Goal: Task Accomplishment & Management: Complete application form

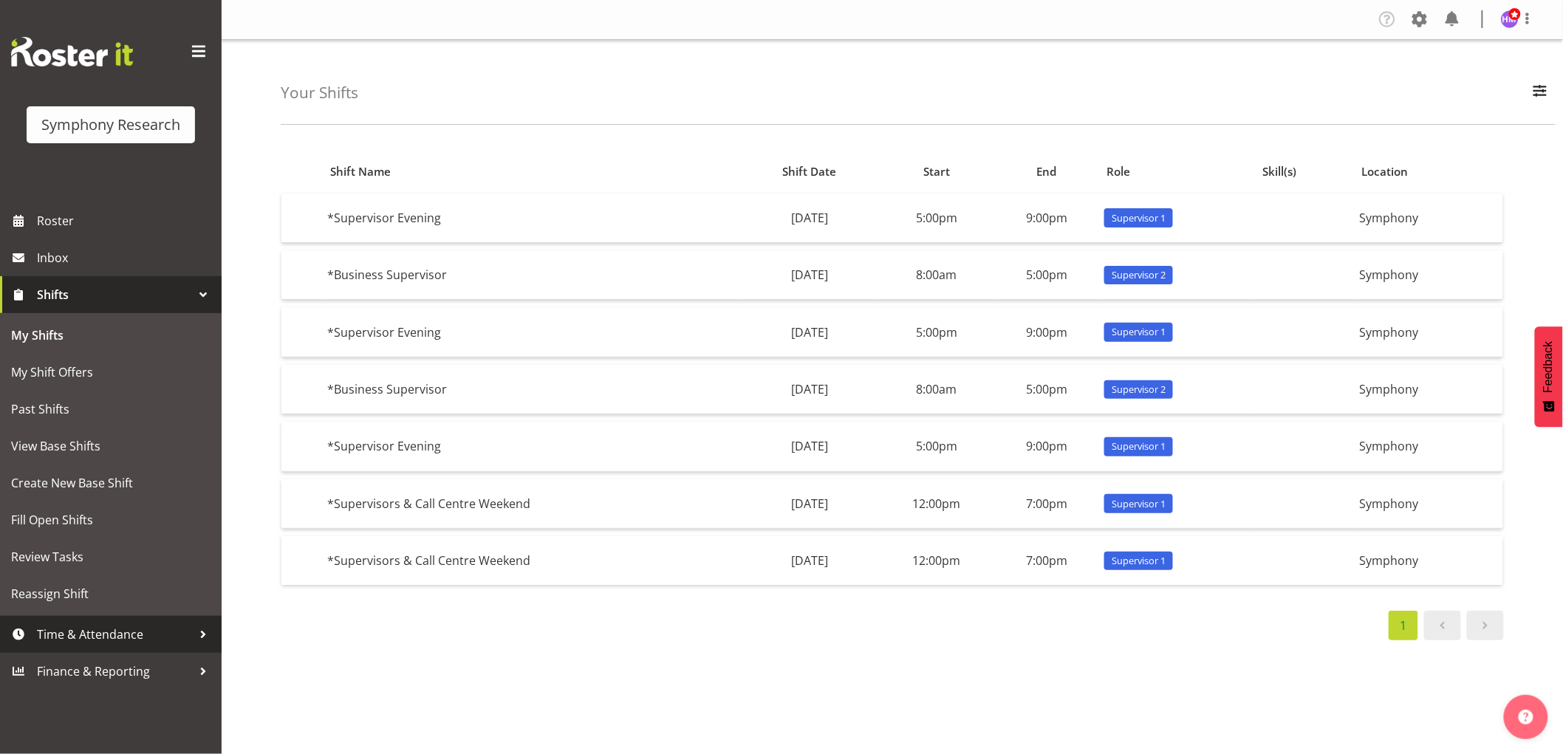
click at [100, 651] on link "Time & Attendance" at bounding box center [111, 634] width 222 height 37
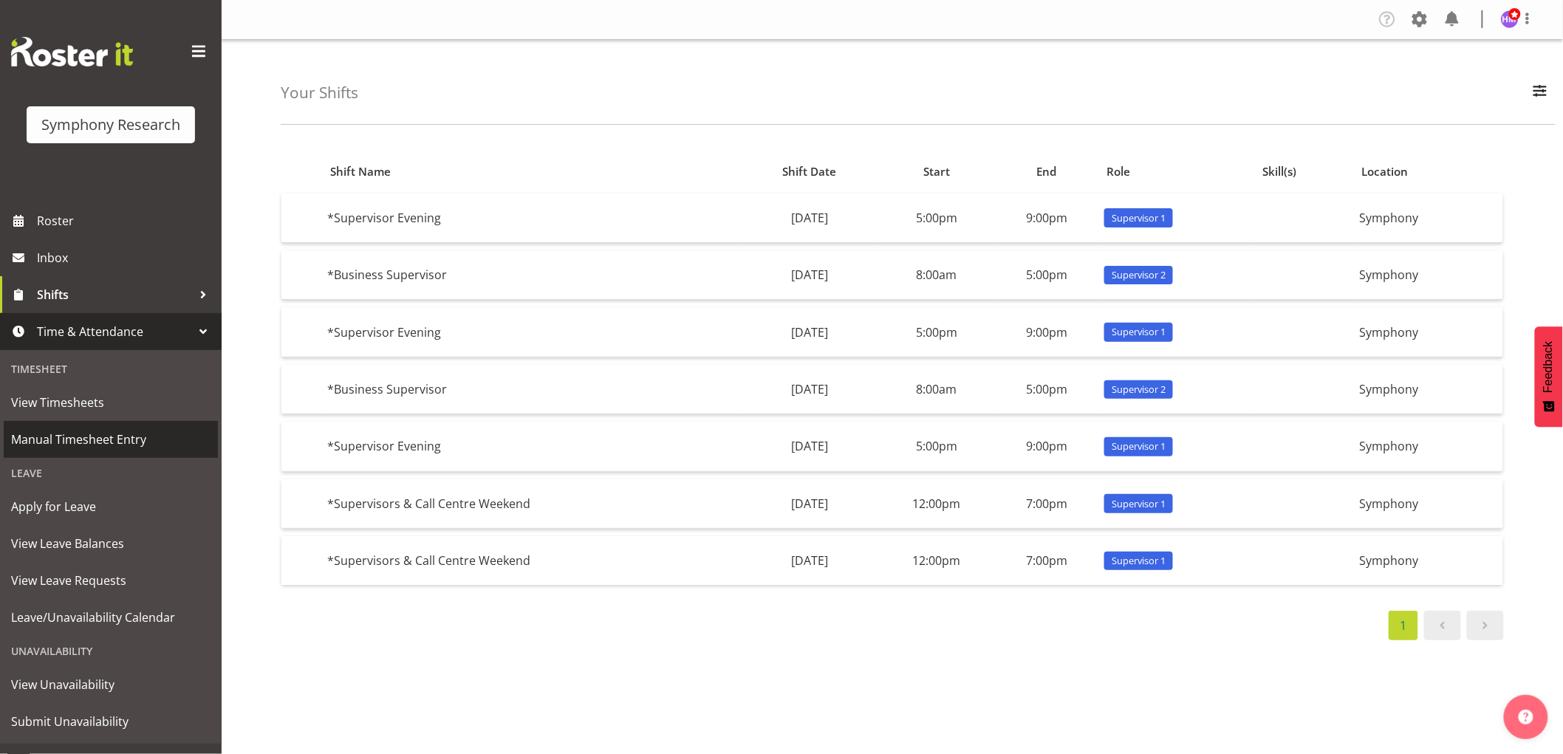
click at [128, 446] on span "Manual Timesheet Entry" at bounding box center [110, 439] width 199 height 22
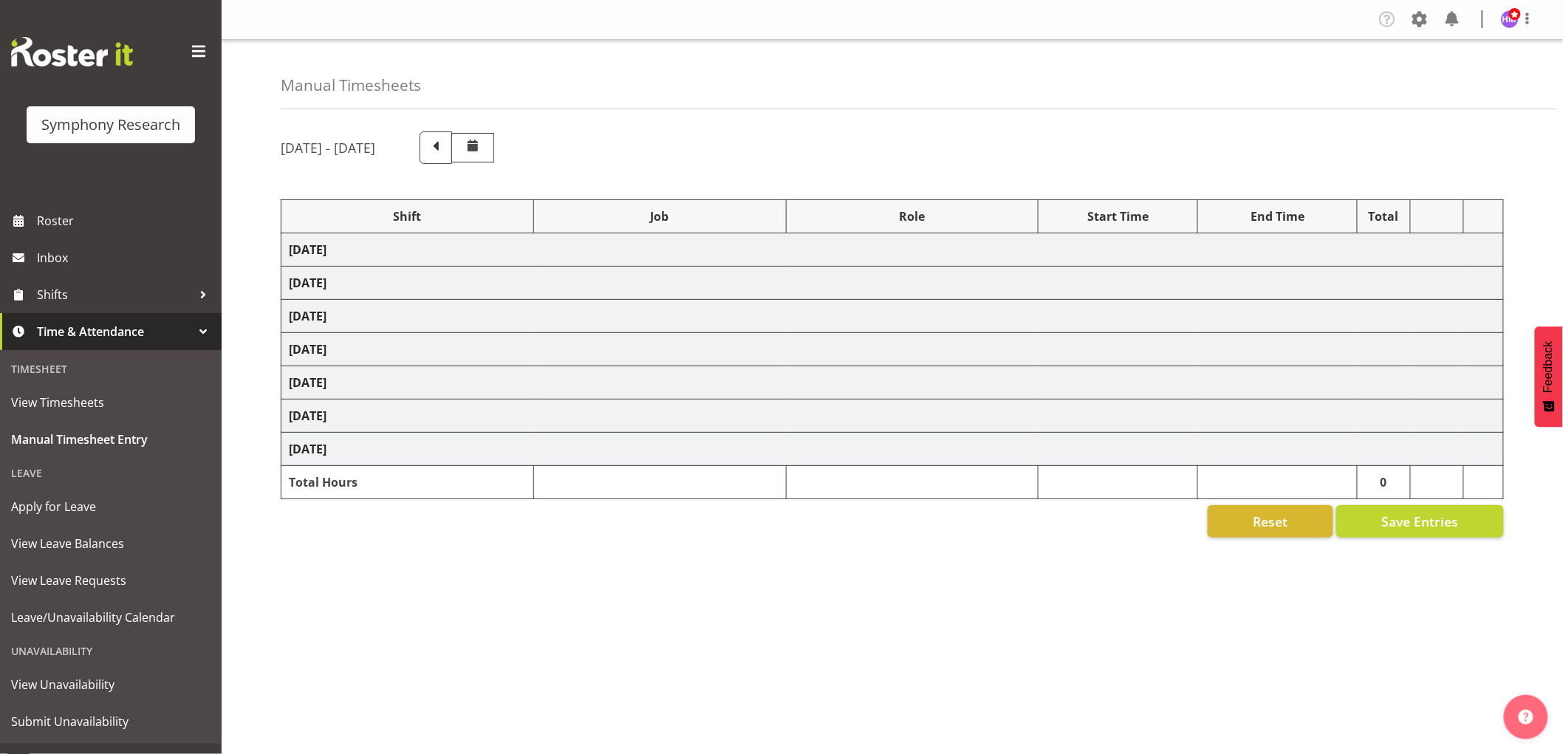
select select "1607"
select select "760"
select select "1607"
select select "743"
select select "1607"
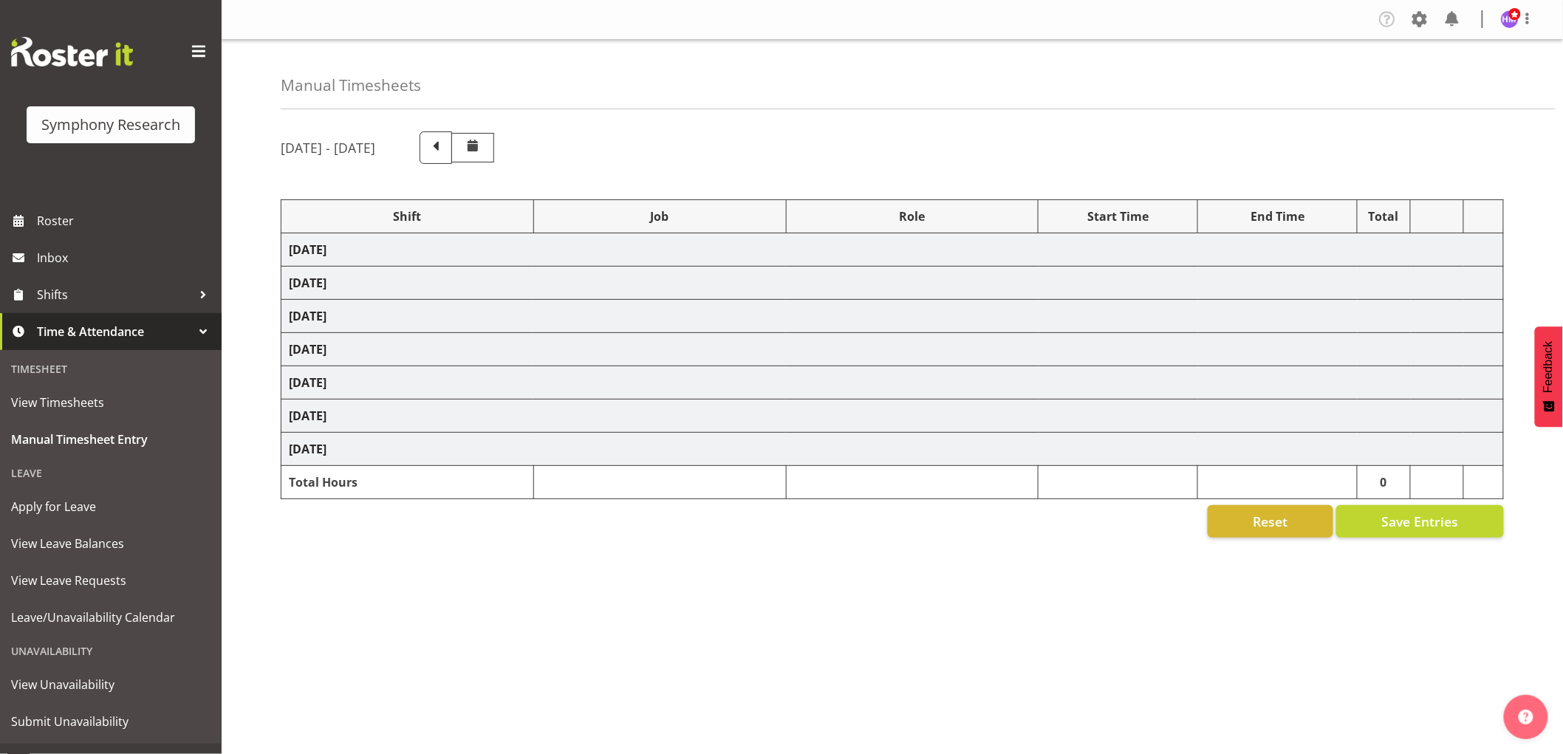
select select "10527"
select select "1607"
select select "10499"
select select "1607"
select select "743"
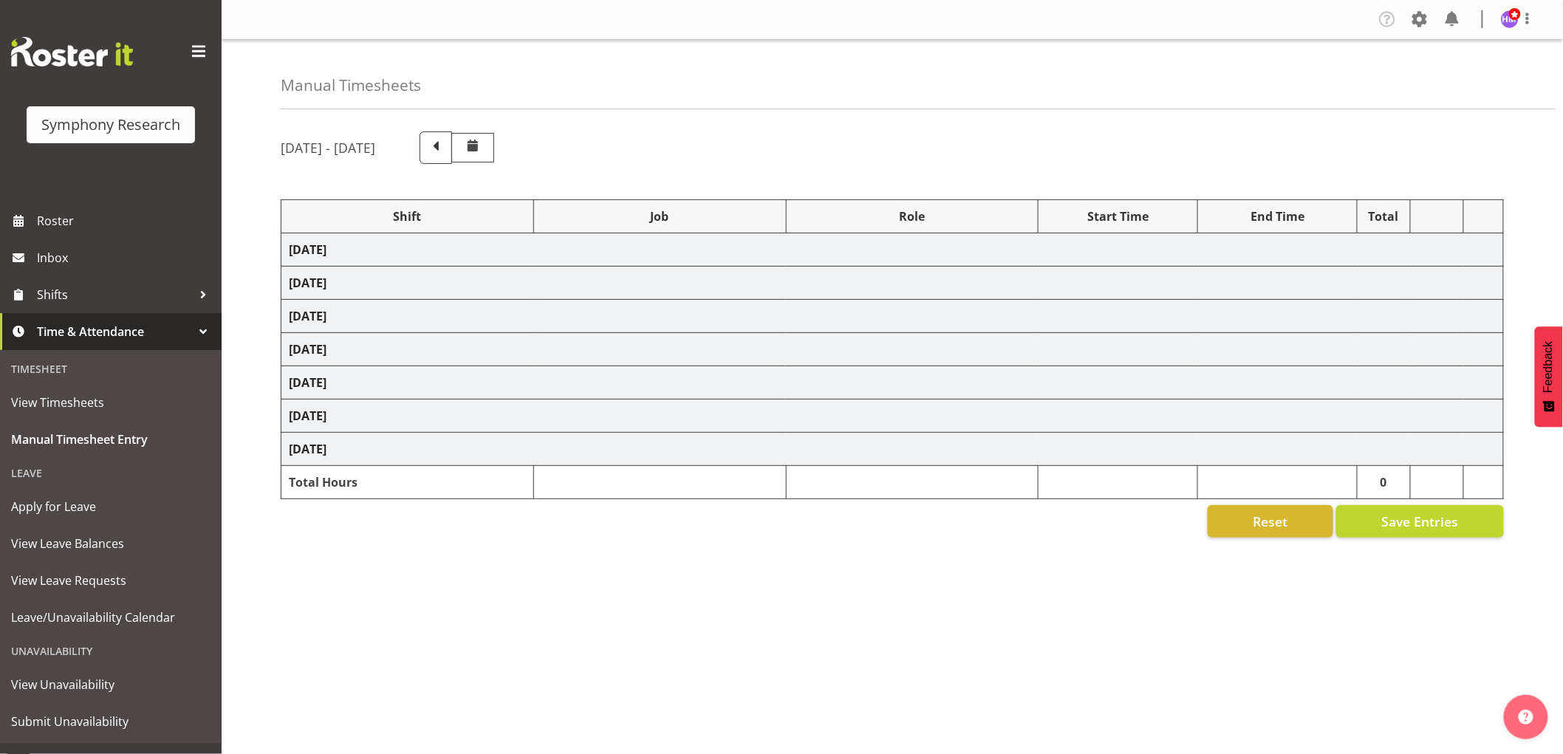
select select "1607"
select select "743"
select select "1607"
select select "10499"
select select "1607"
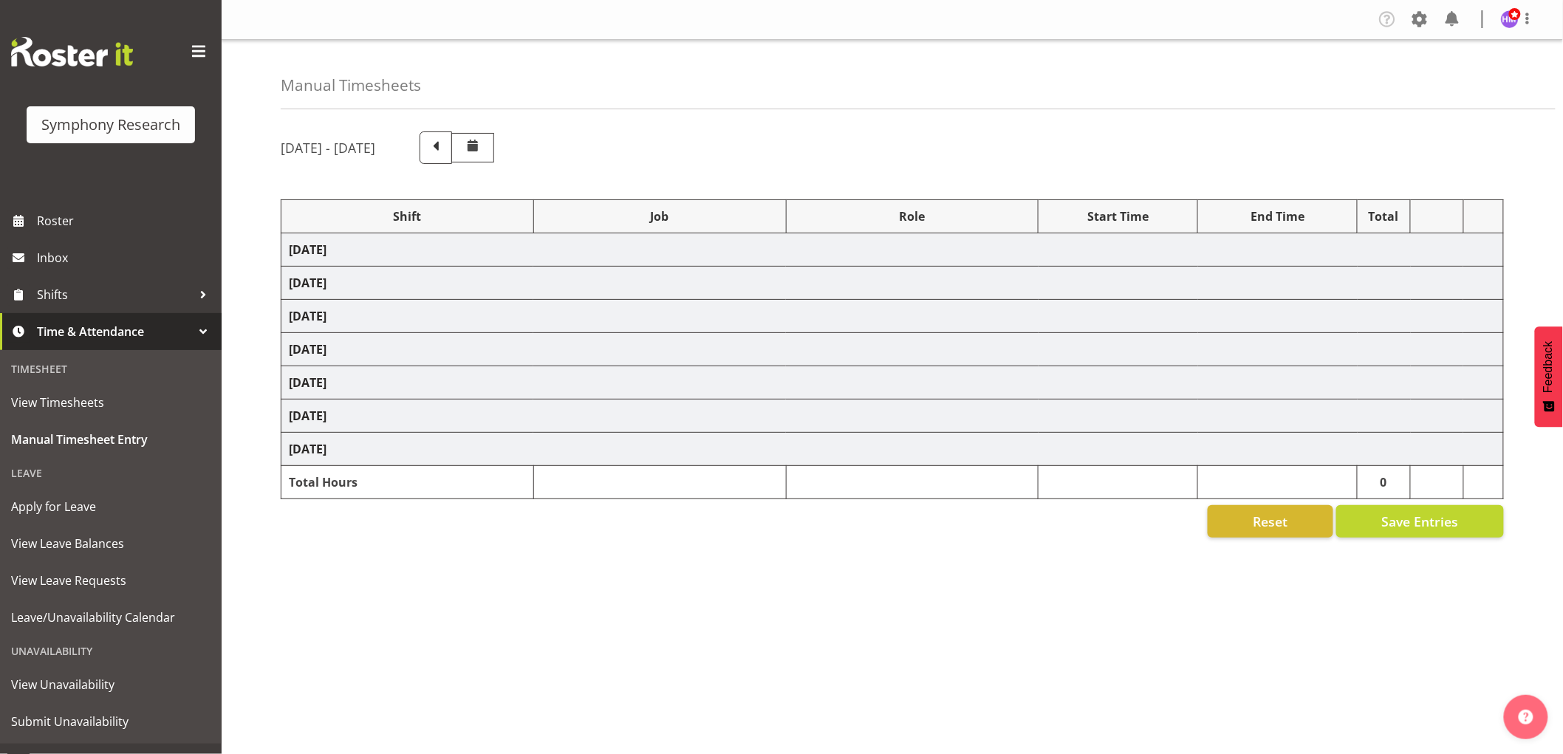
select select "10575"
select select "1607"
select select "10587"
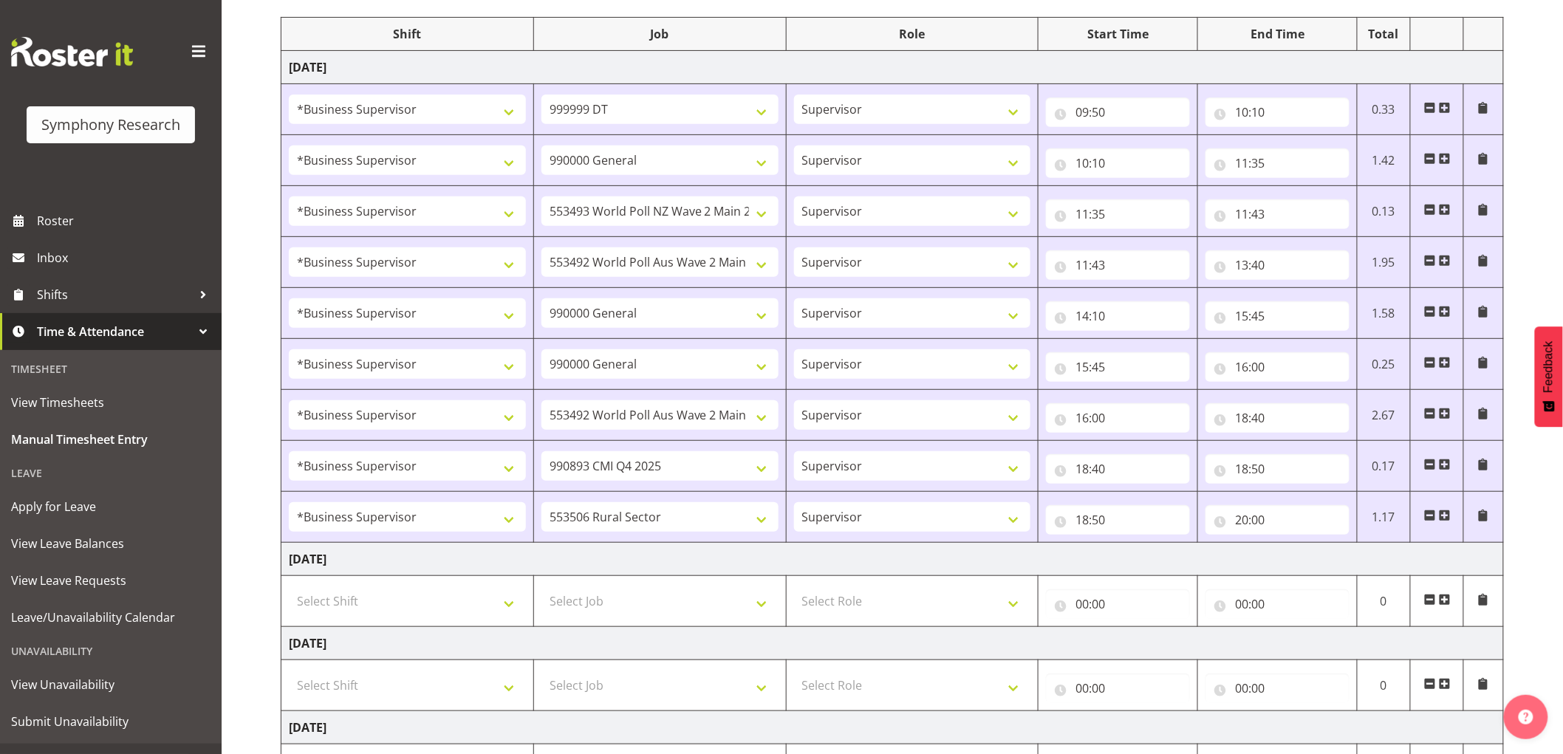
scroll to position [492, 0]
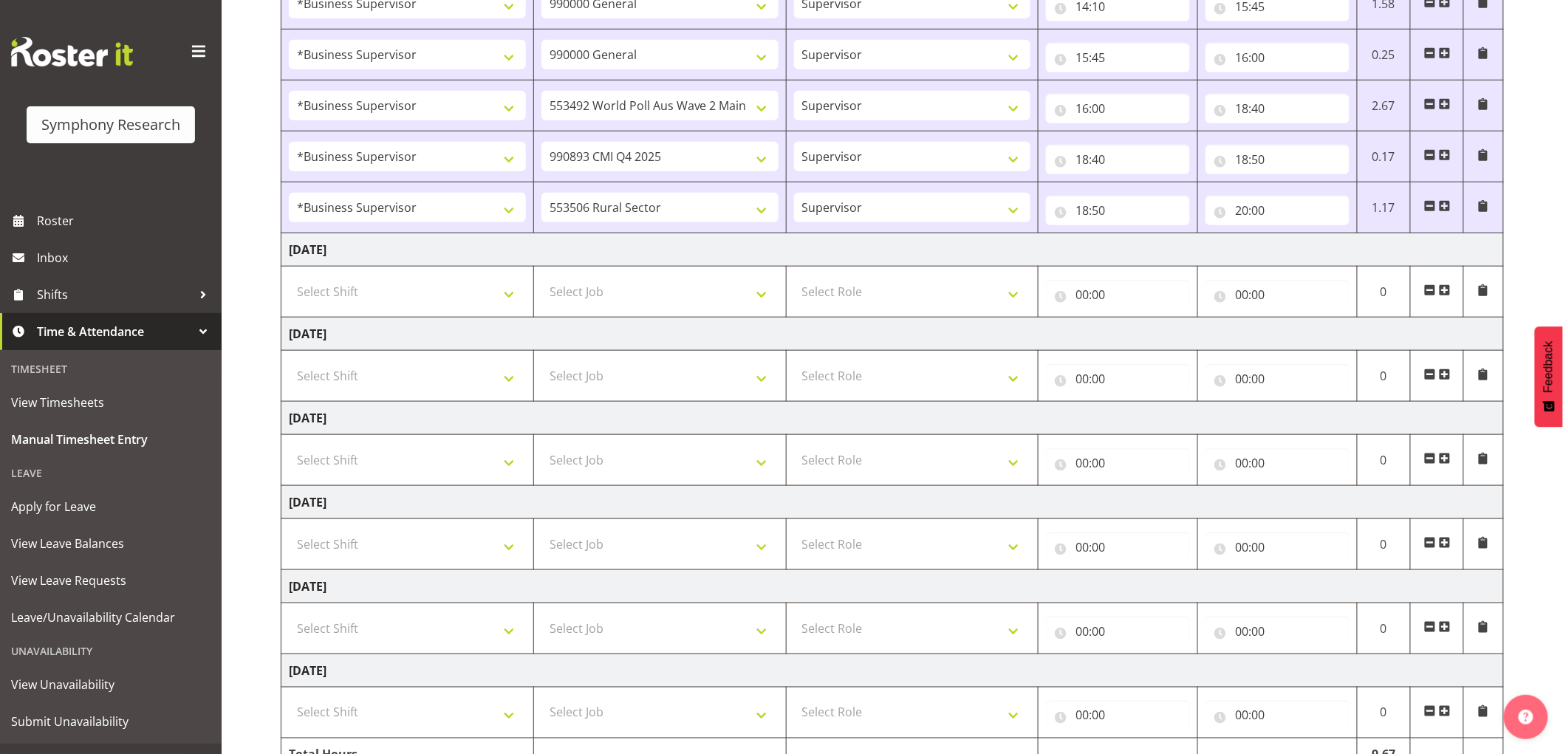
click at [1441, 204] on span at bounding box center [1445, 206] width 12 height 12
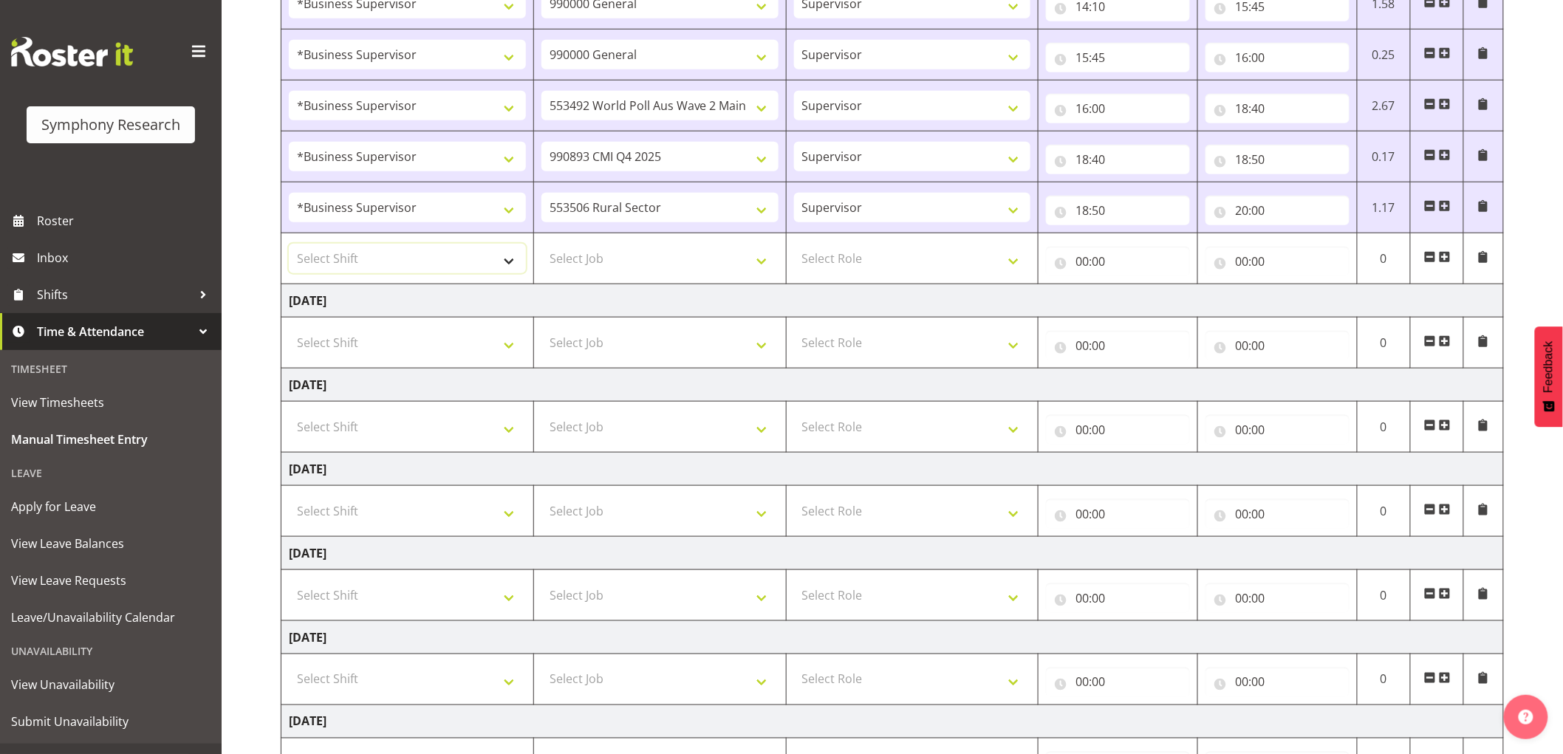
click at [469, 269] on select "Select Shift !!Weekend Residential (Roster IT Shift Label) *Business 9/10am ~ 4…" at bounding box center [407, 259] width 237 height 30
select select "1607"
click at [289, 244] on select "Select Shift !!Weekend Residential (Roster IT Shift Label) *Business 9/10am ~ 4…" at bounding box center [407, 259] width 237 height 30
click at [619, 264] on select "Select Job 550060 IF Admin 553492 World Poll Aus Wave 2 Main 2025 553493 World …" at bounding box center [659, 259] width 237 height 30
select select "743"
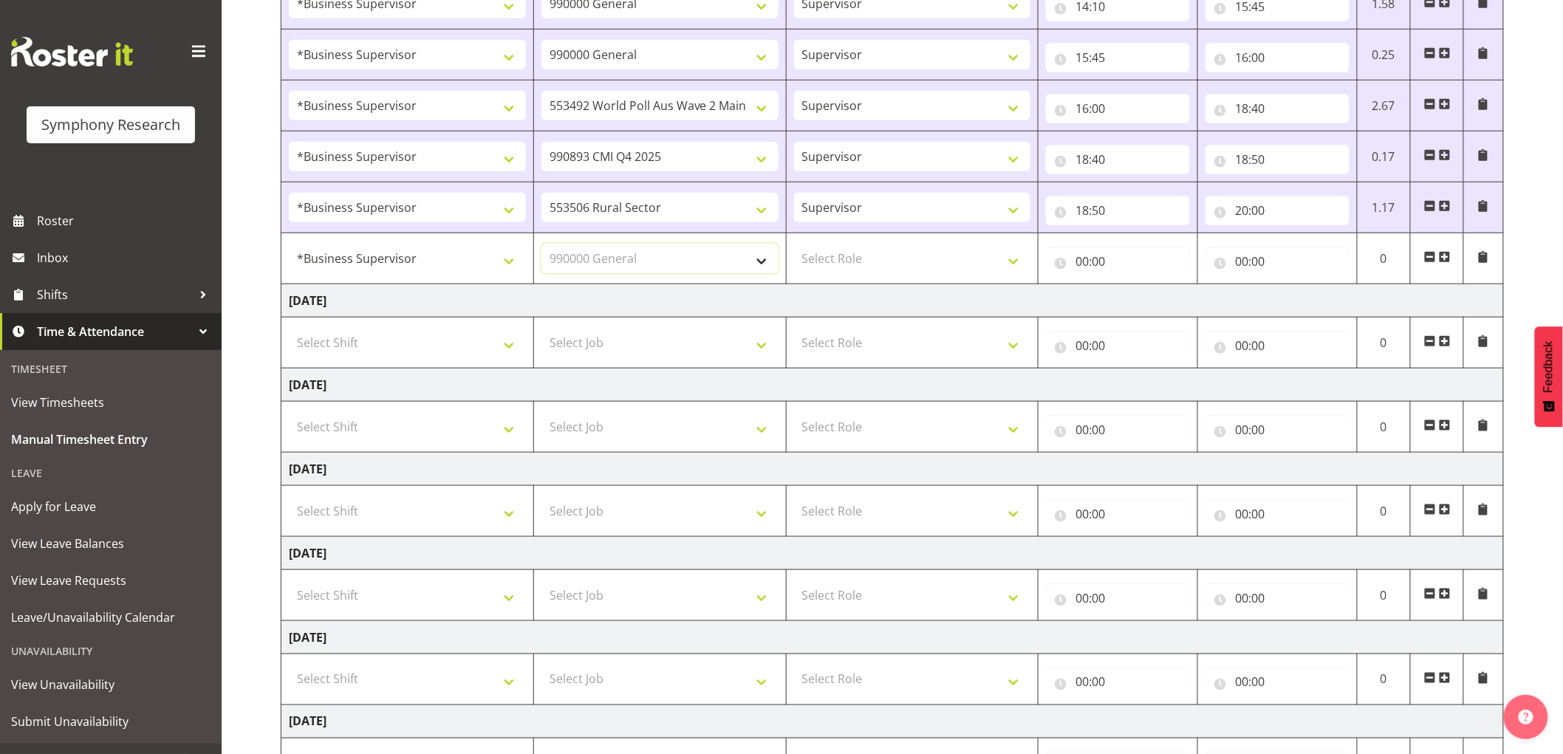
click at [541, 244] on select "Select Job 550060 IF Admin 553492 World Poll Aus Wave 2 Main 2025 553493 World …" at bounding box center [659, 259] width 237 height 30
drag, startPoint x: 891, startPoint y: 261, endPoint x: 888, endPoint y: 271, distance: 10.8
click at [891, 261] on select "Select Role Supervisor Interviewing Briefing" at bounding box center [912, 259] width 237 height 30
select select "45"
click at [794, 244] on select "Select Role Supervisor Interviewing Briefing" at bounding box center [912, 259] width 237 height 30
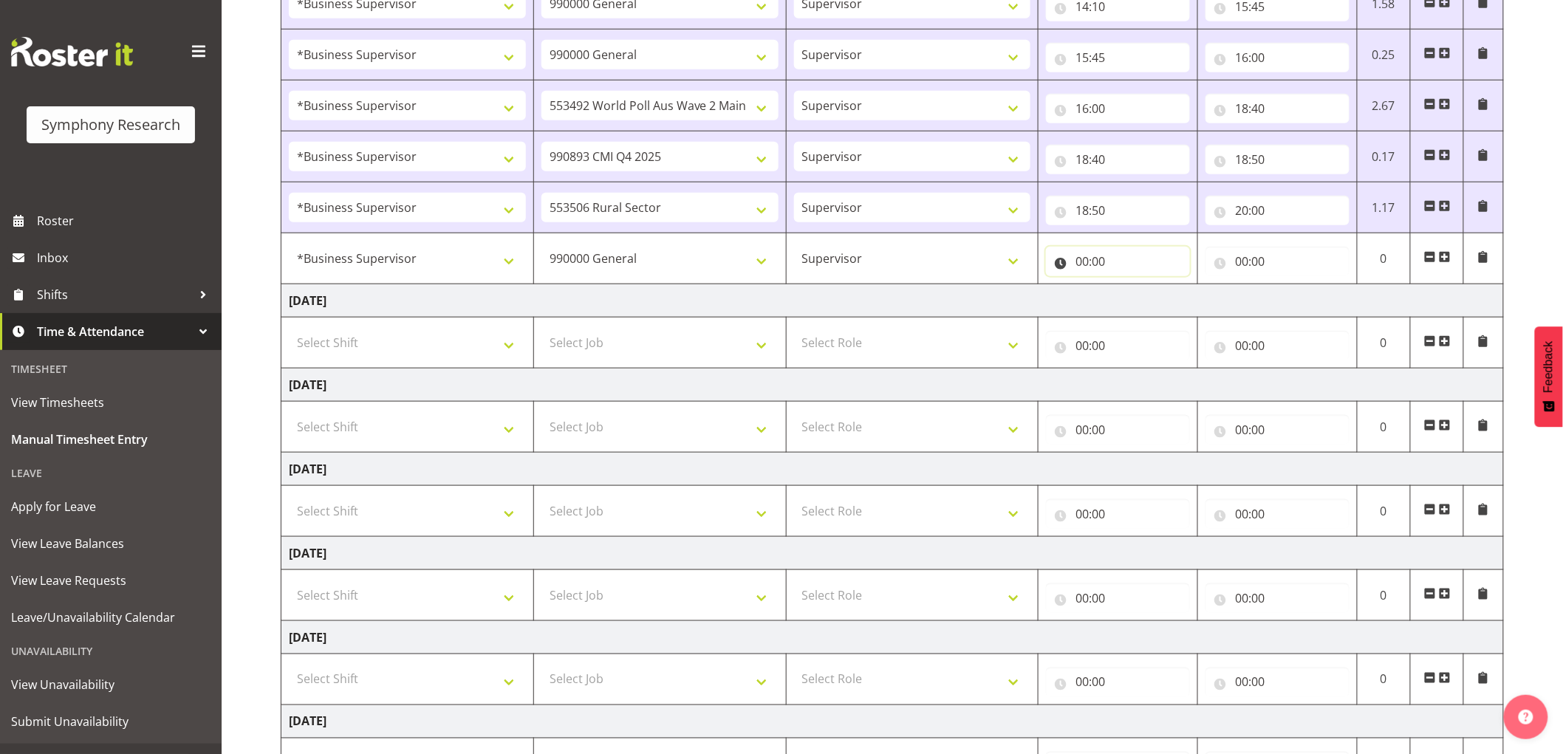
click at [1075, 256] on input "00:00" at bounding box center [1118, 262] width 144 height 30
drag, startPoint x: 1140, startPoint y: 300, endPoint x: 1146, endPoint y: 314, distance: 15.2
click at [1140, 300] on select "00 01 02 03 04 05 06 07 08 09 10 11 12 13 14 15 16 17 18 19 20 21 22 23" at bounding box center [1146, 300] width 33 height 30
select select "20"
click at [1130, 285] on select "00 01 02 03 04 05 06 07 08 09 10 11 12 13 14 15 16 17 18 19 20 21 22 23" at bounding box center [1146, 300] width 33 height 30
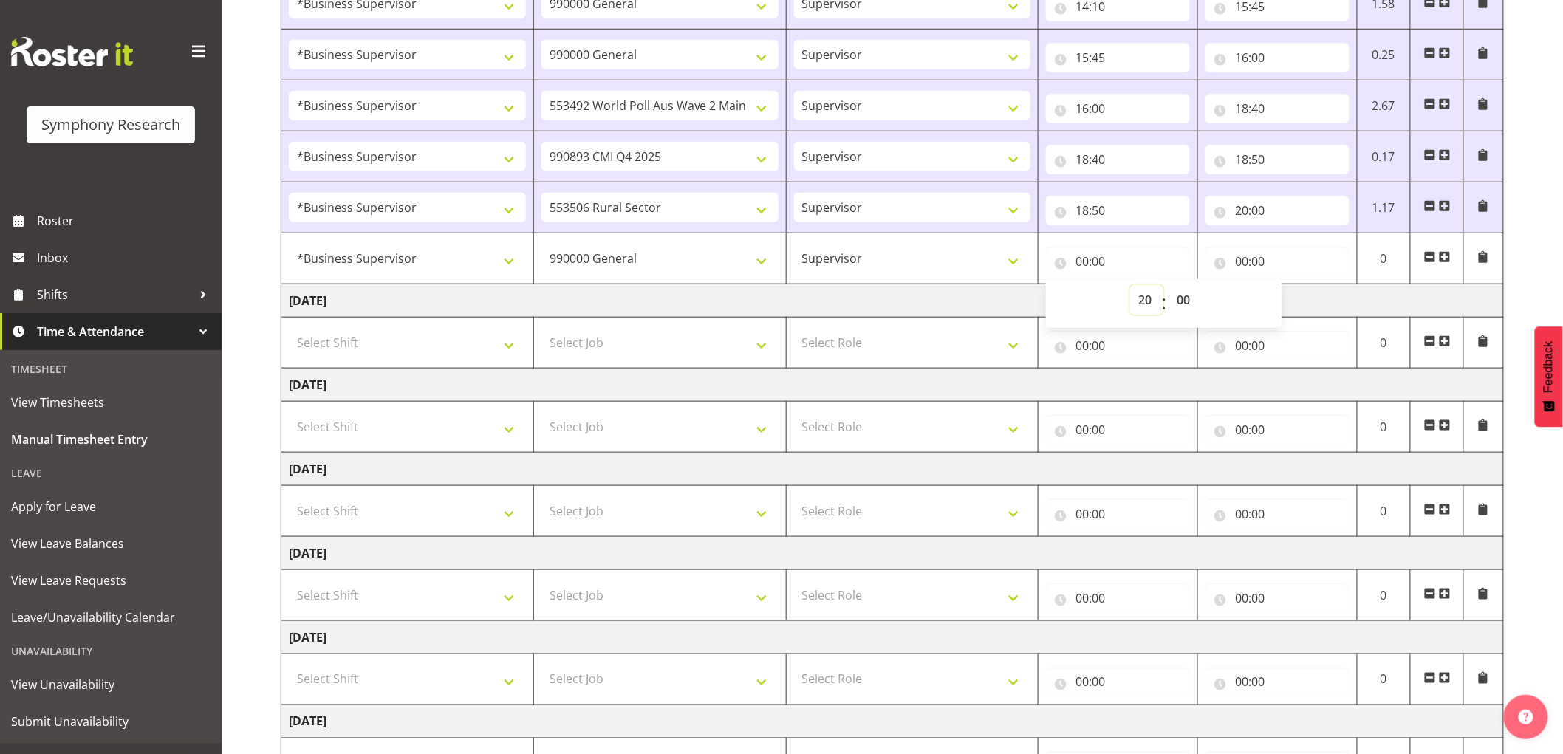
type input "20:00"
drag, startPoint x: 1256, startPoint y: 256, endPoint x: 1279, endPoint y: 290, distance: 42.0
click at [1256, 256] on input "00:00" at bounding box center [1277, 262] width 144 height 30
click at [1292, 301] on select "00 01 02 03 04 05 06 07 08 09 10 11 12 13 14 15 16 17 18 19 20 21 22 23" at bounding box center [1306, 300] width 33 height 30
select select "20"
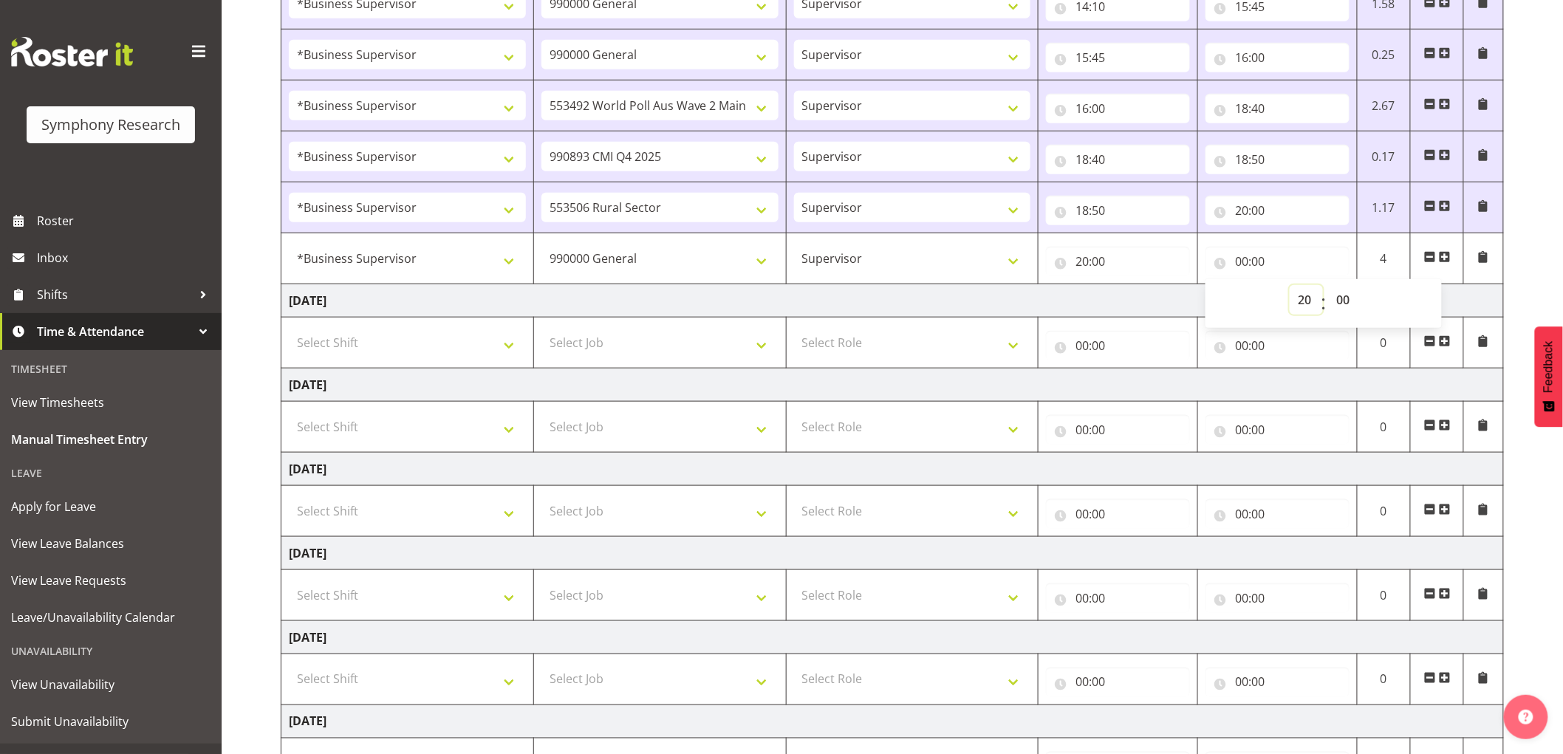
click at [1290, 285] on select "00 01 02 03 04 05 06 07 08 09 10 11 12 13 14 15 16 17 18 19 20 21 22 23" at bounding box center [1306, 300] width 33 height 30
type input "20:00"
click at [1349, 305] on select "00 01 02 03 04 05 06 07 08 09 10 11 12 13 14 15 16 17 18 19 20 21 22 23 24 25 2…" at bounding box center [1344, 300] width 33 height 30
select select "30"
click at [1328, 285] on select "00 01 02 03 04 05 06 07 08 09 10 11 12 13 14 15 16 17 18 19 20 21 22 23 24 25 2…" at bounding box center [1344, 300] width 33 height 30
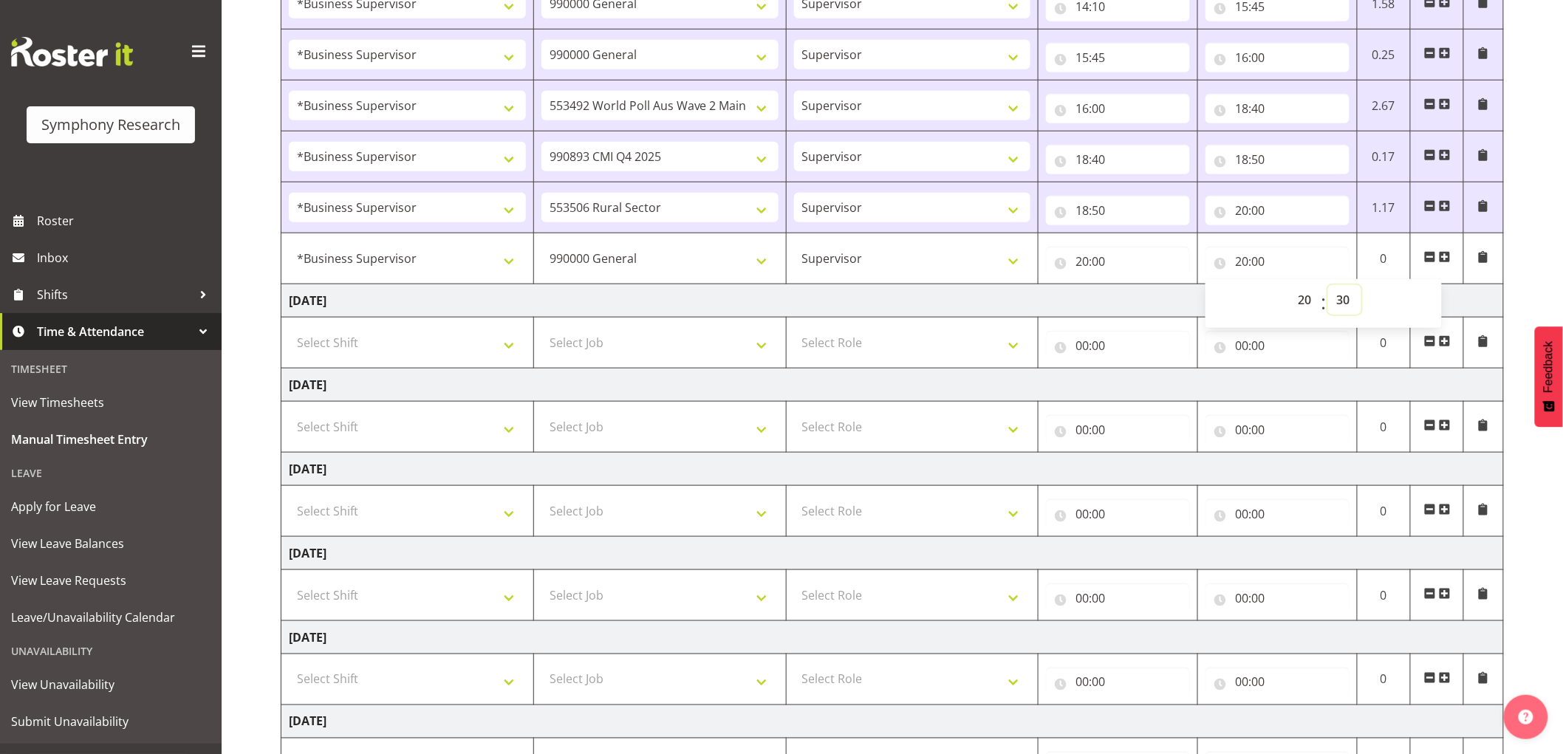
type input "20:30"
drag, startPoint x: 935, startPoint y: 308, endPoint x: 1035, endPoint y: 335, distance: 103.2
click at [936, 308] on td "Tuesday 30th September 2025" at bounding box center [892, 300] width 1222 height 33
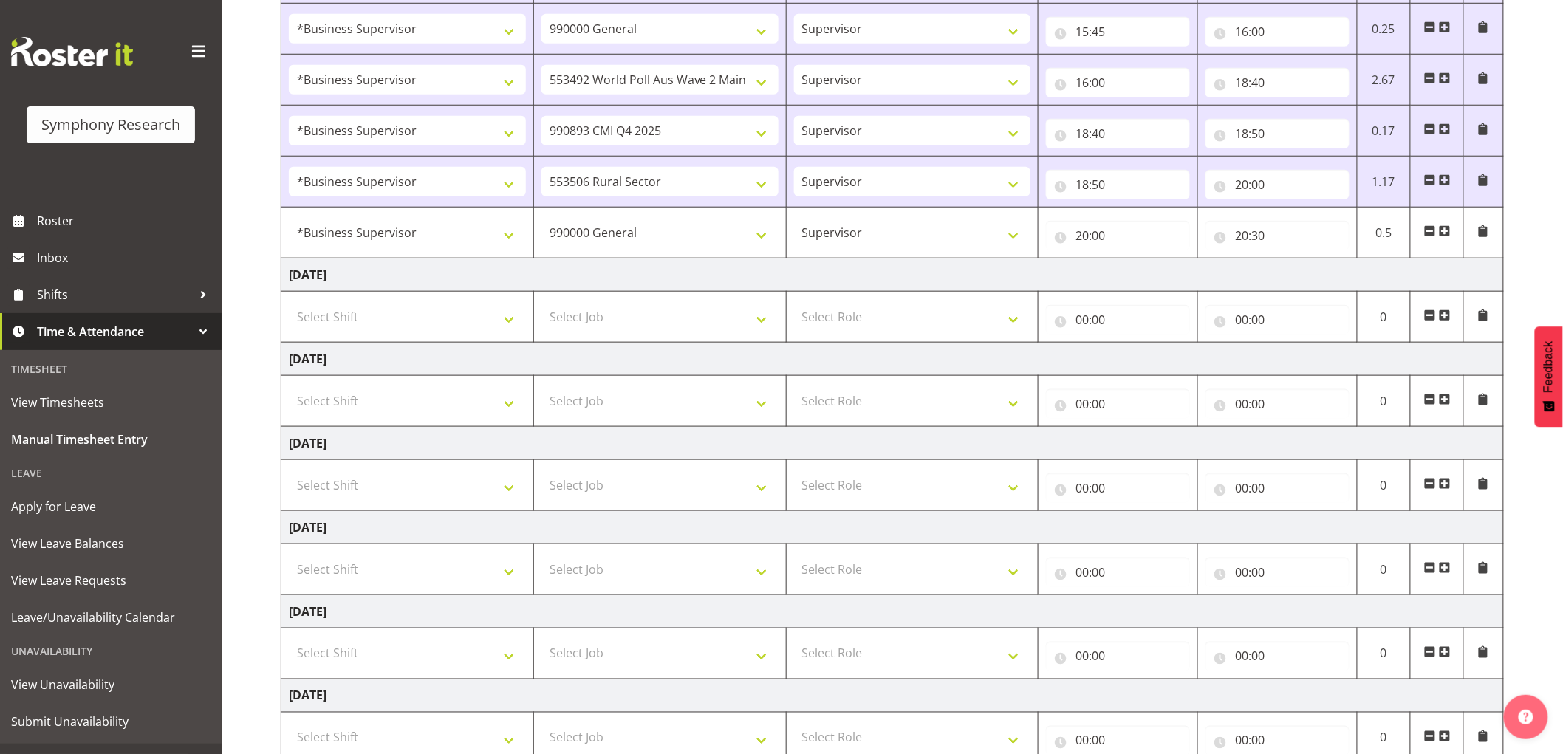
scroll to position [624, 0]
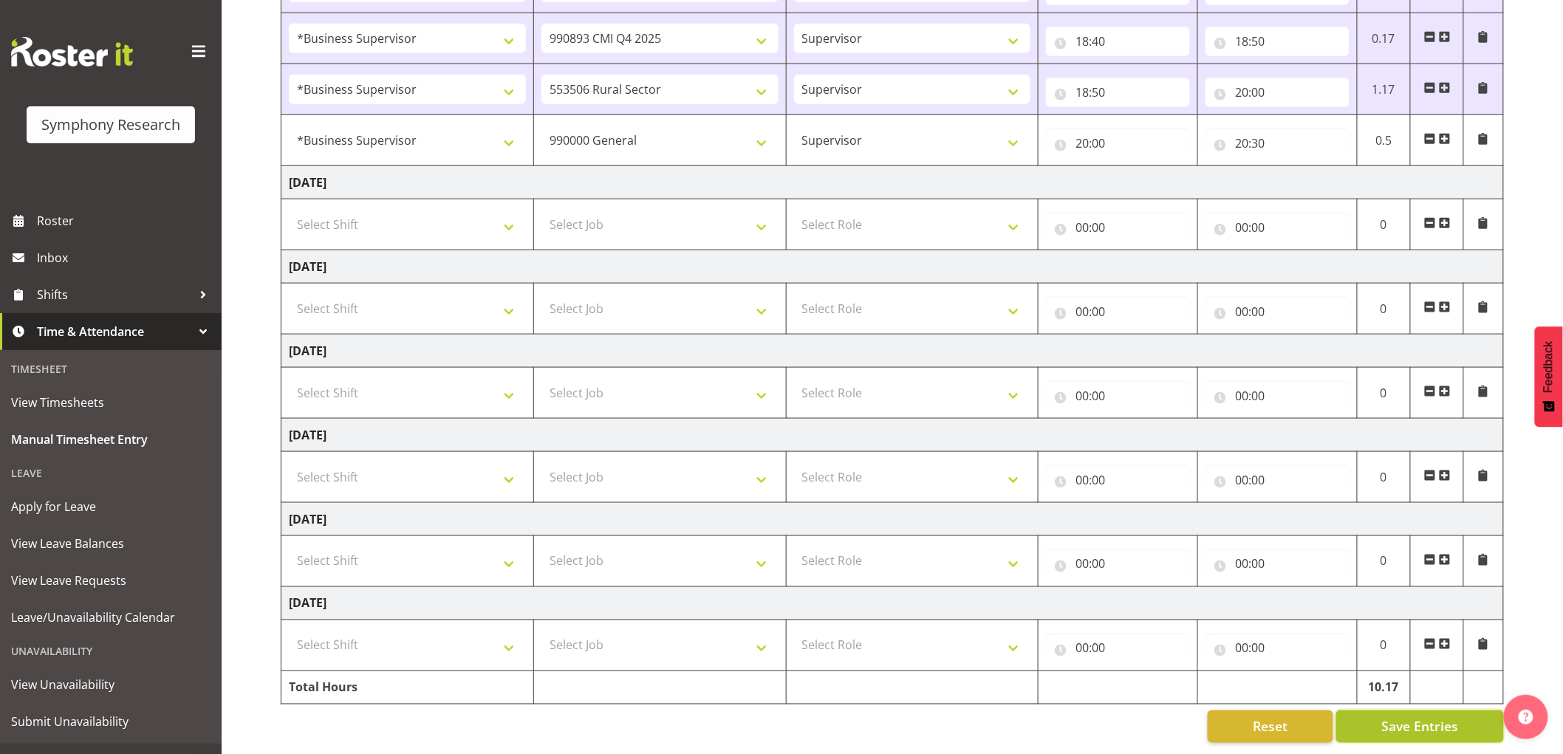
click at [1435, 717] on span "Save Entries" at bounding box center [1419, 726] width 77 height 19
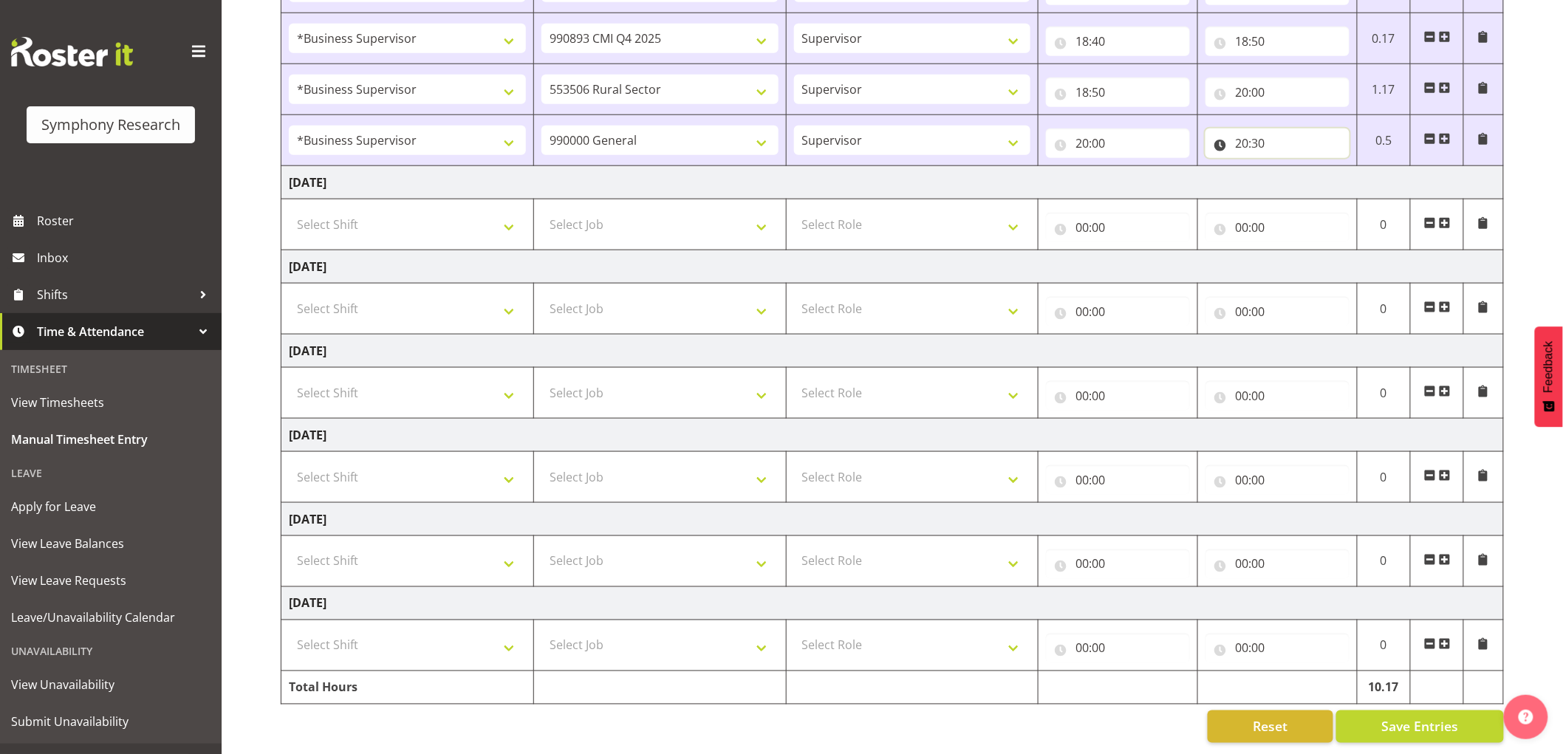
click at [1278, 130] on input "20:30" at bounding box center [1277, 144] width 144 height 30
click at [1344, 167] on select "00 01 02 03 04 05 06 07 08 09 10 11 12 13 14 15 16 17 18 19 20 21 22 23 24 25 2…" at bounding box center [1344, 182] width 33 height 30
select select "35"
click at [1328, 167] on select "00 01 02 03 04 05 06 07 08 09 10 11 12 13 14 15 16 17 18 19 20 21 22 23 24 25 2…" at bounding box center [1344, 182] width 33 height 30
type input "20:35"
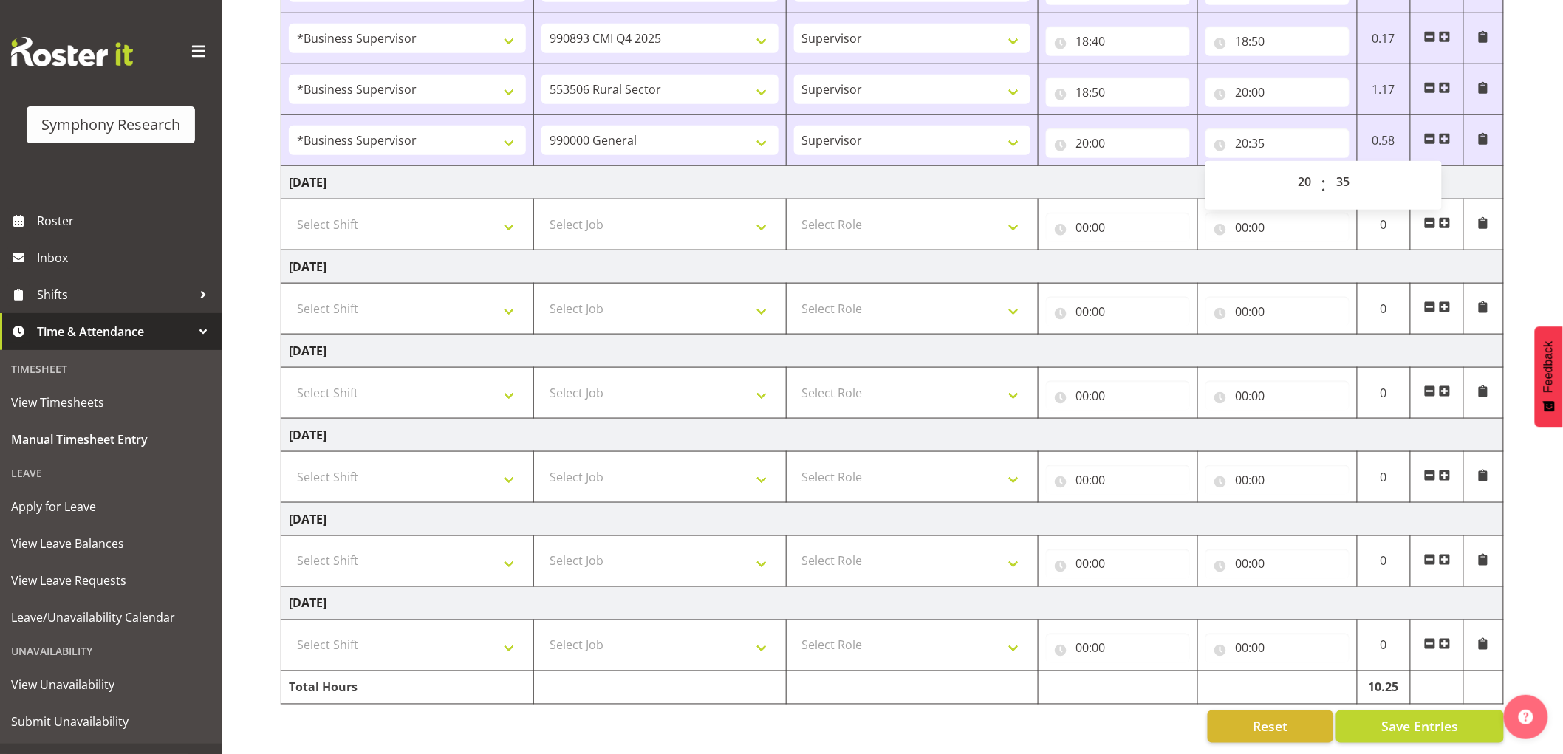
drag, startPoint x: 1089, startPoint y: 179, endPoint x: 1128, endPoint y: 231, distance: 65.4
click at [1090, 179] on td "Tuesday 30th September 2025" at bounding box center [892, 182] width 1222 height 33
drag, startPoint x: 1408, startPoint y: 722, endPoint x: 806, endPoint y: 744, distance: 601.6
click at [1405, 722] on span "Save Entries" at bounding box center [1419, 726] width 77 height 19
click at [1427, 717] on span "Save Entries" at bounding box center [1419, 726] width 77 height 19
